Goal: Information Seeking & Learning: Learn about a topic

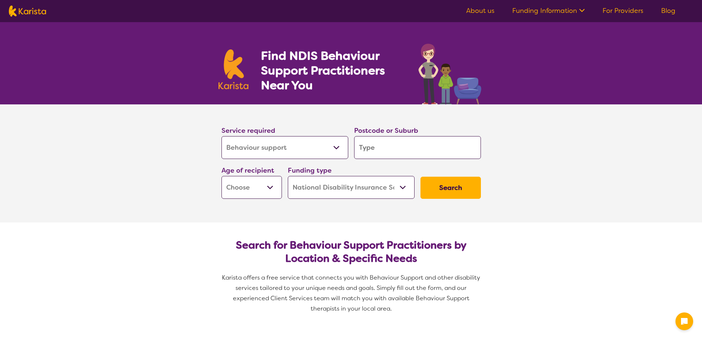
select select "Behaviour support"
select select "NDIS"
select select "Behaviour support"
select select "NDIS"
click at [394, 151] on input "search" at bounding box center [417, 147] width 127 height 23
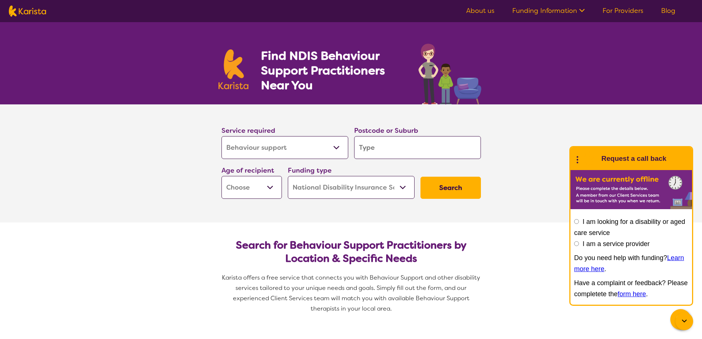
type input "4"
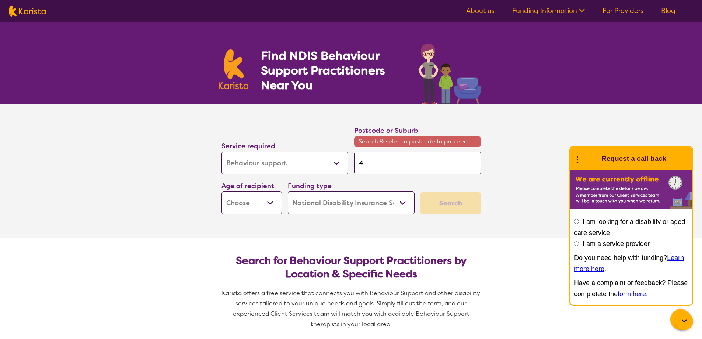
type input "43"
type input "434"
type input "4343"
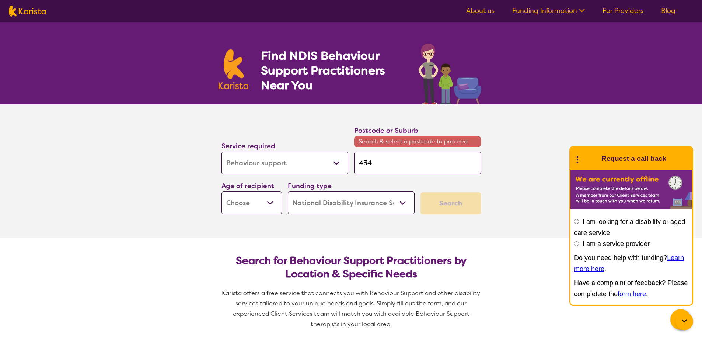
type input "4343"
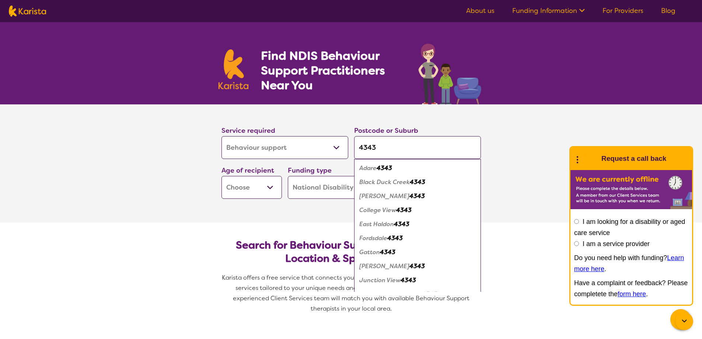
type input "4343"
click at [247, 213] on section "Service required Allied Health Assistant Assessment ([MEDICAL_DATA] or [MEDICAL…" at bounding box center [351, 163] width 295 height 118
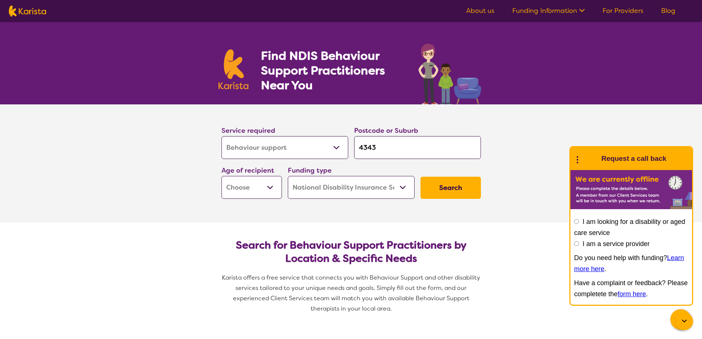
click at [273, 188] on select "Early Childhood - 0 to 9 Child - 10 to 11 Adolescent - 12 to 17 Adult - 18 to 6…" at bounding box center [251, 187] width 60 height 23
select select "AD"
click at [221, 176] on select "Early Childhood - 0 to 9 Child - 10 to 11 Adolescent - 12 to 17 Adult - 18 to 6…" at bounding box center [251, 187] width 60 height 23
select select "AD"
click at [444, 192] on button "Search" at bounding box center [450, 187] width 60 height 22
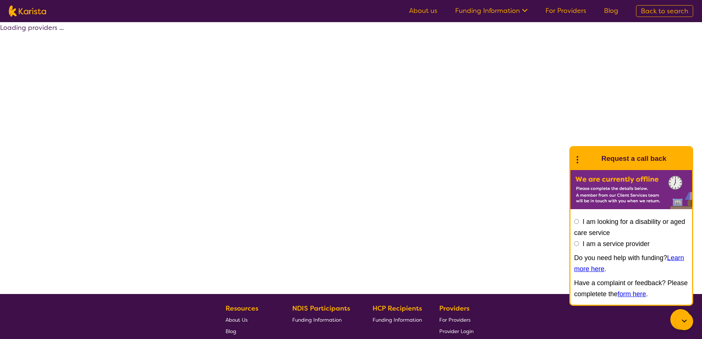
select select "by_score"
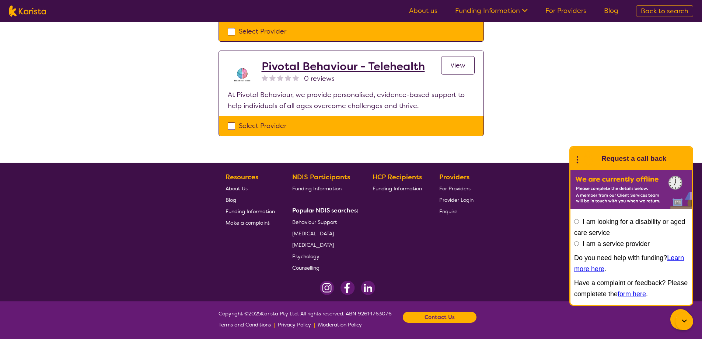
scroll to position [245, 0]
